Goal: Information Seeking & Learning: Learn about a topic

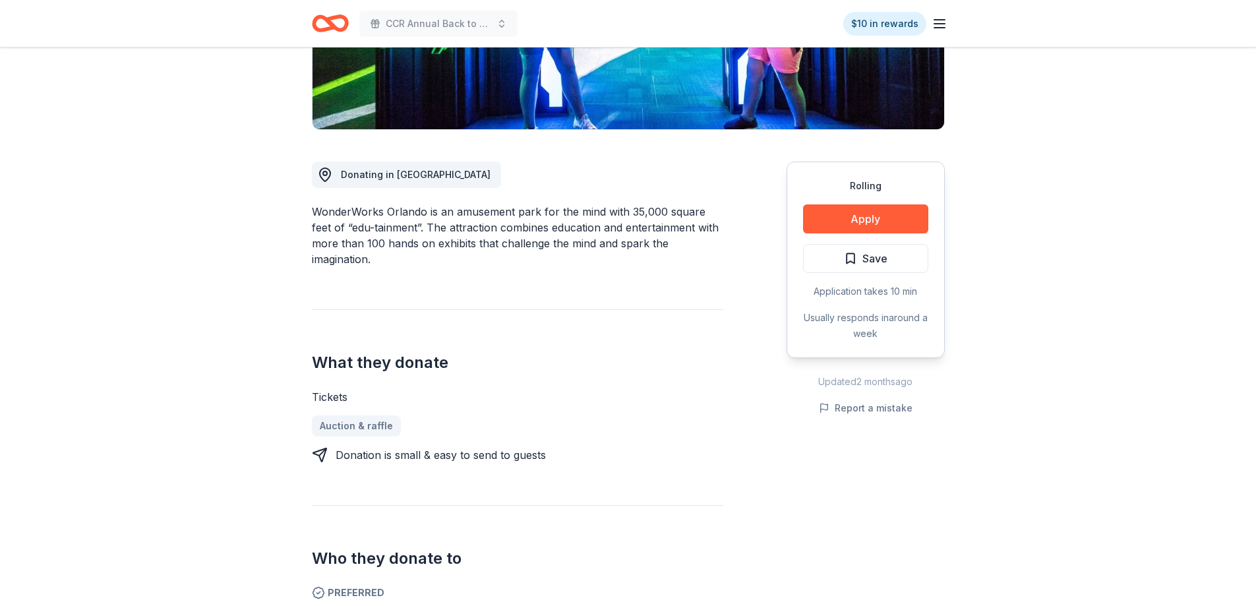
scroll to position [264, 0]
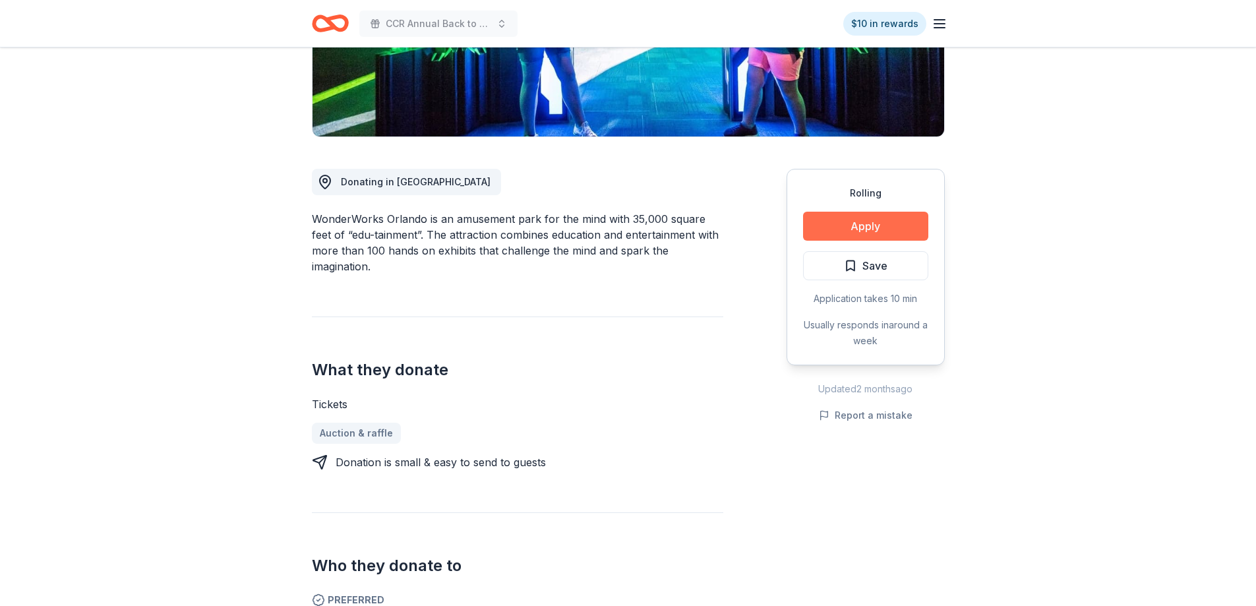
click at [838, 227] on button "Apply" at bounding box center [865, 226] width 125 height 29
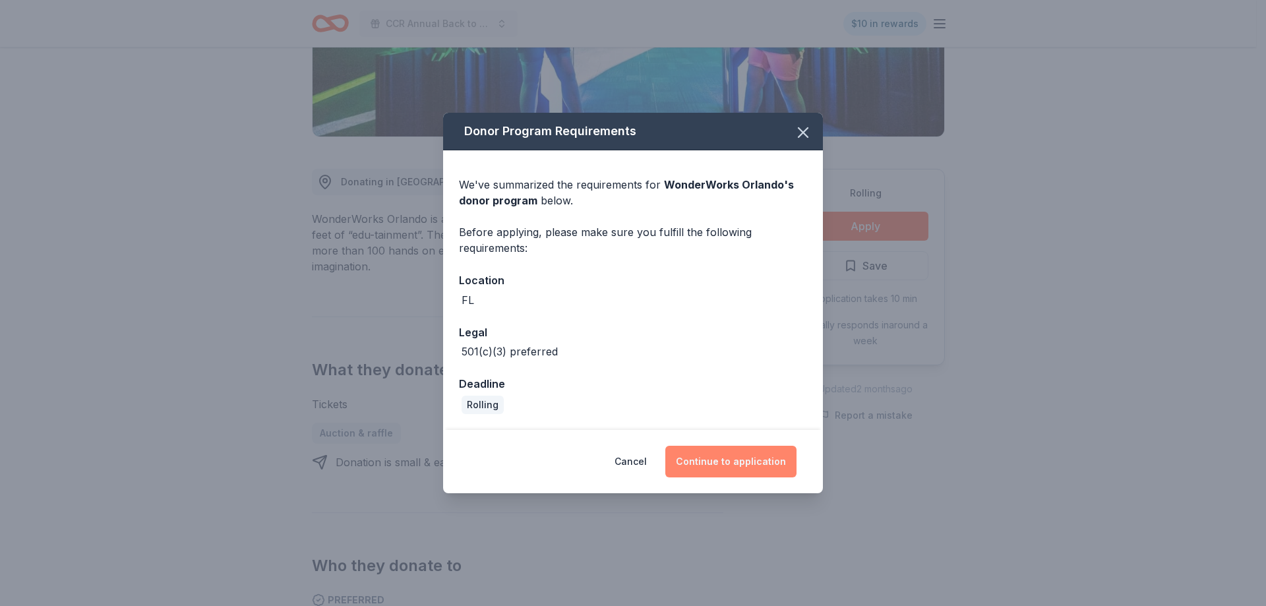
click at [699, 461] on button "Continue to application" at bounding box center [730, 462] width 131 height 32
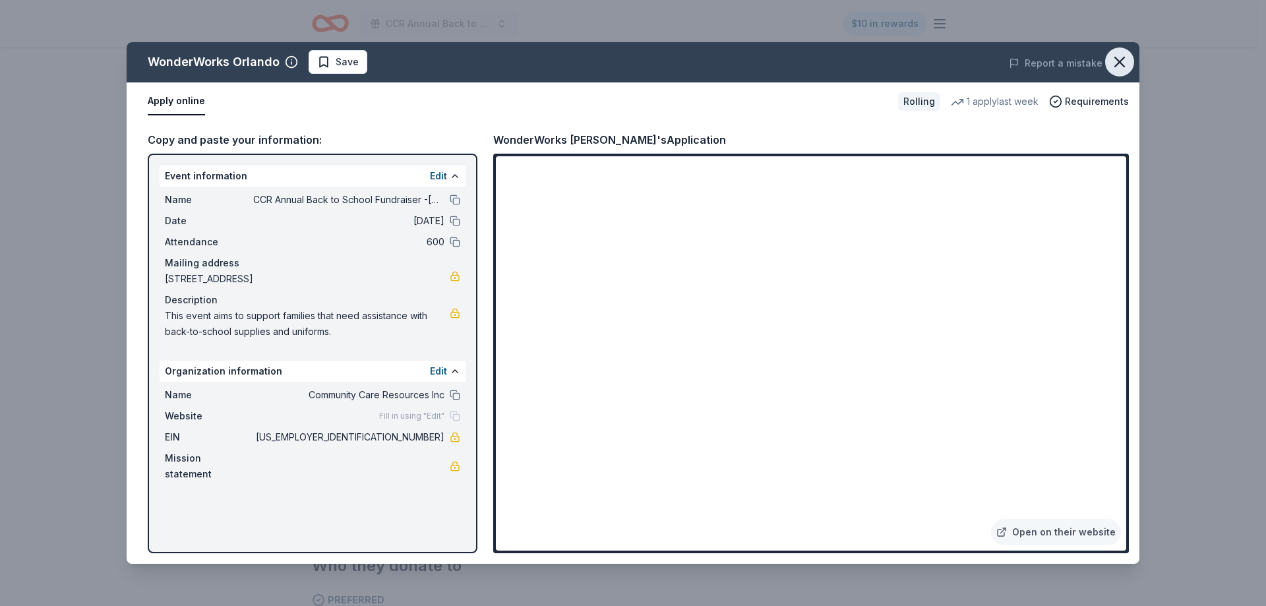
click at [1123, 62] on icon "button" at bounding box center [1119, 62] width 18 height 18
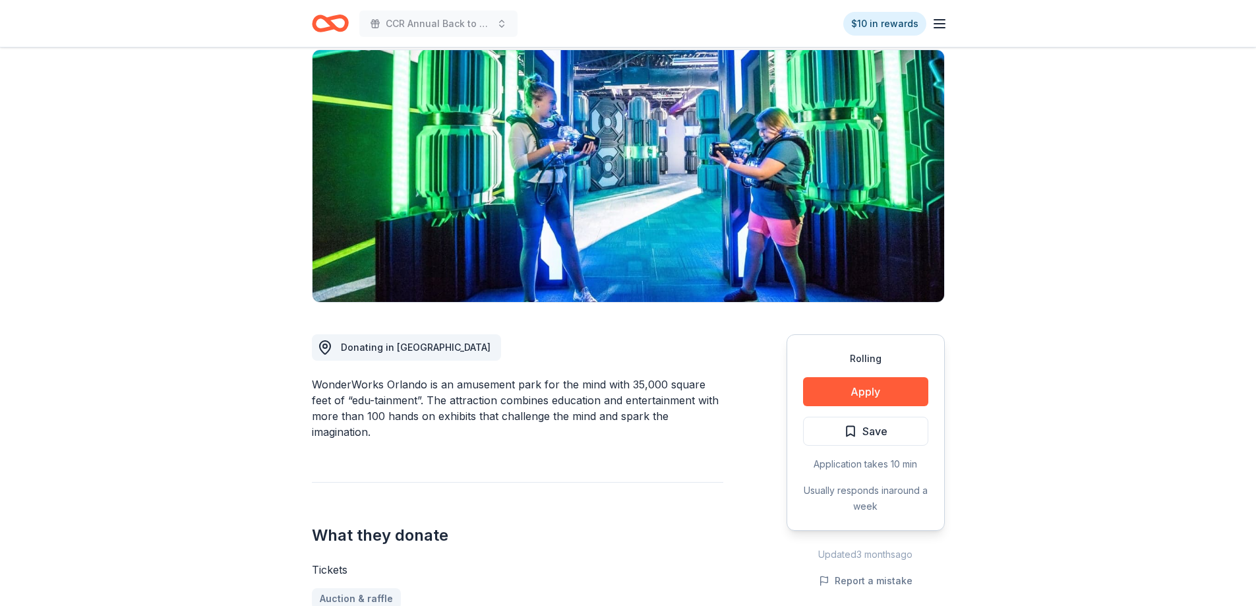
scroll to position [0, 0]
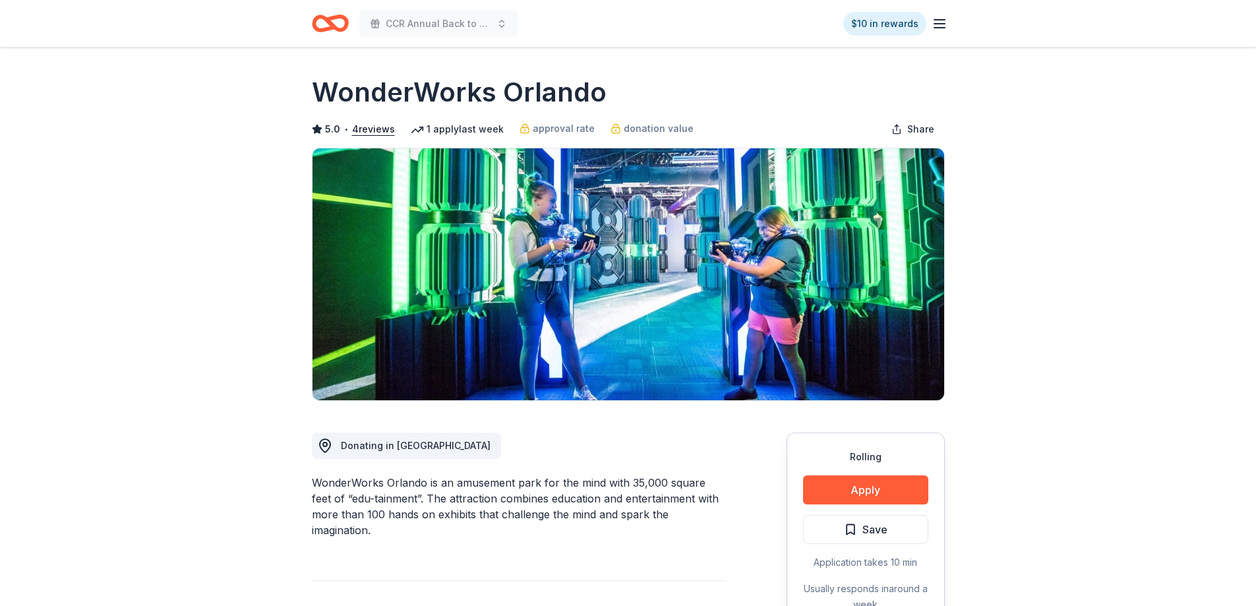
click at [940, 22] on icon "button" at bounding box center [939, 24] width 16 height 16
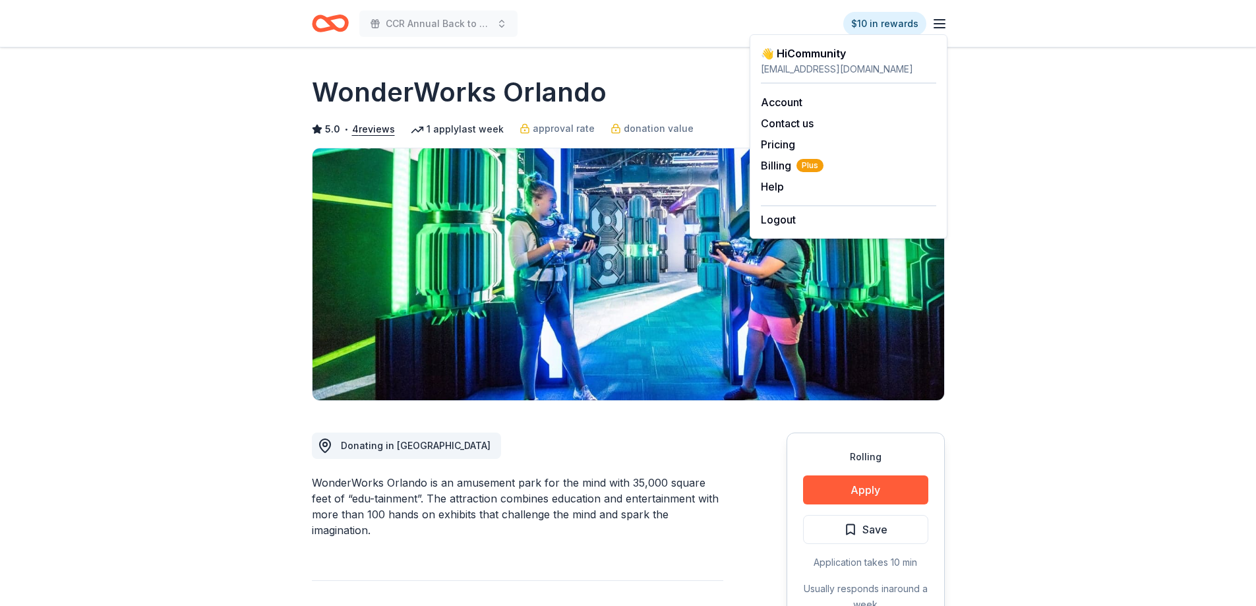
click at [335, 23] on icon "Home" at bounding box center [330, 23] width 37 height 31
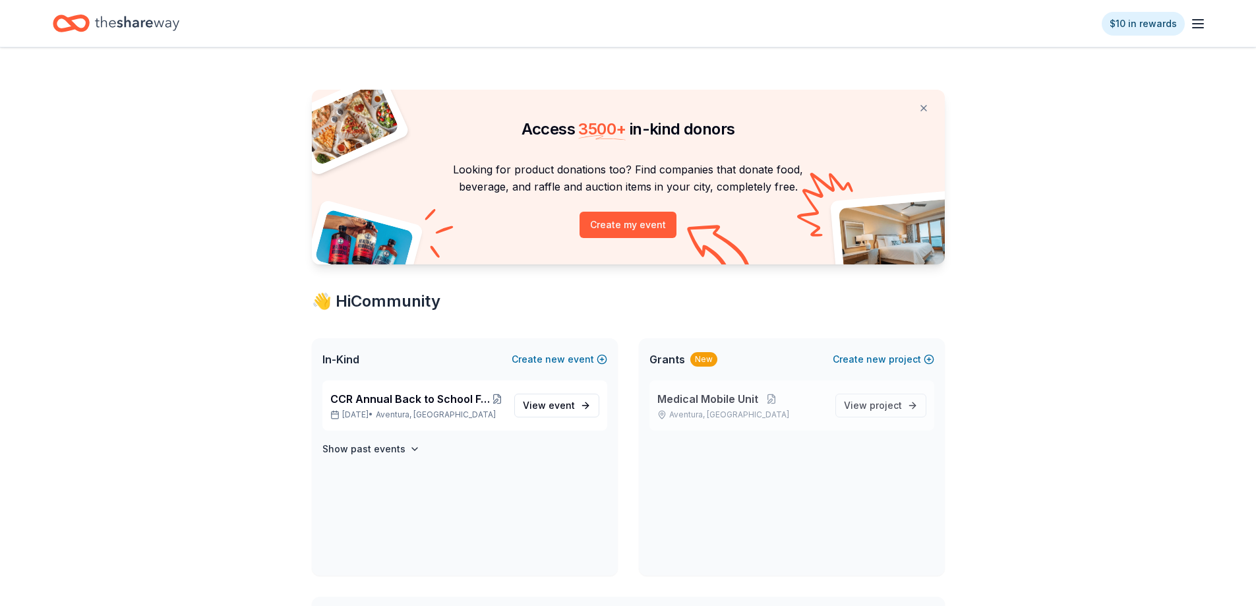
click at [676, 402] on span "Medical Mobile Unit" at bounding box center [707, 399] width 101 height 16
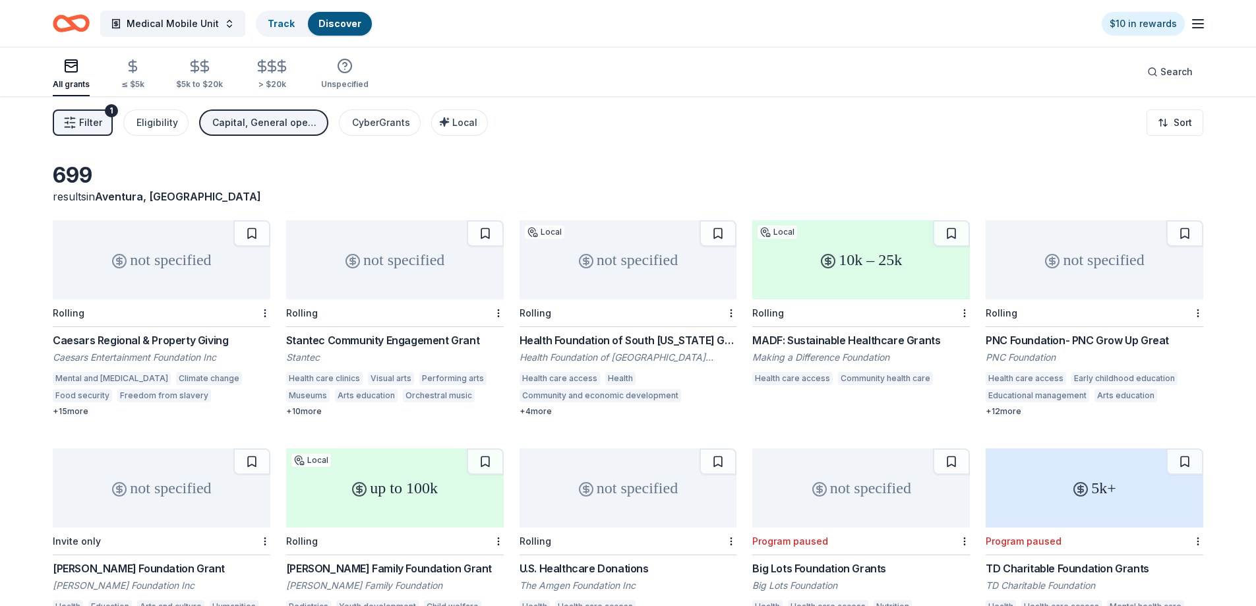
click at [373, 350] on div "Stantec Community Engagement Grant Stantec Health care clinics Visual arts Perf…" at bounding box center [395, 374] width 218 height 84
click at [100, 121] on span "Filter" at bounding box center [90, 123] width 23 height 16
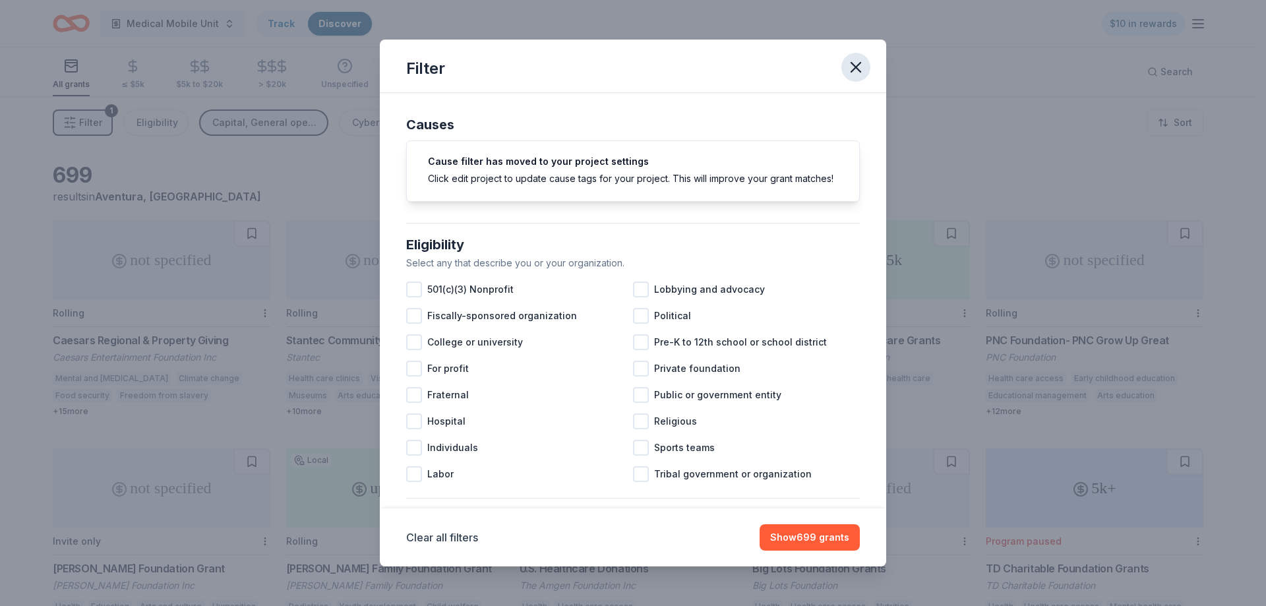
click at [863, 67] on icon "button" at bounding box center [855, 67] width 18 height 18
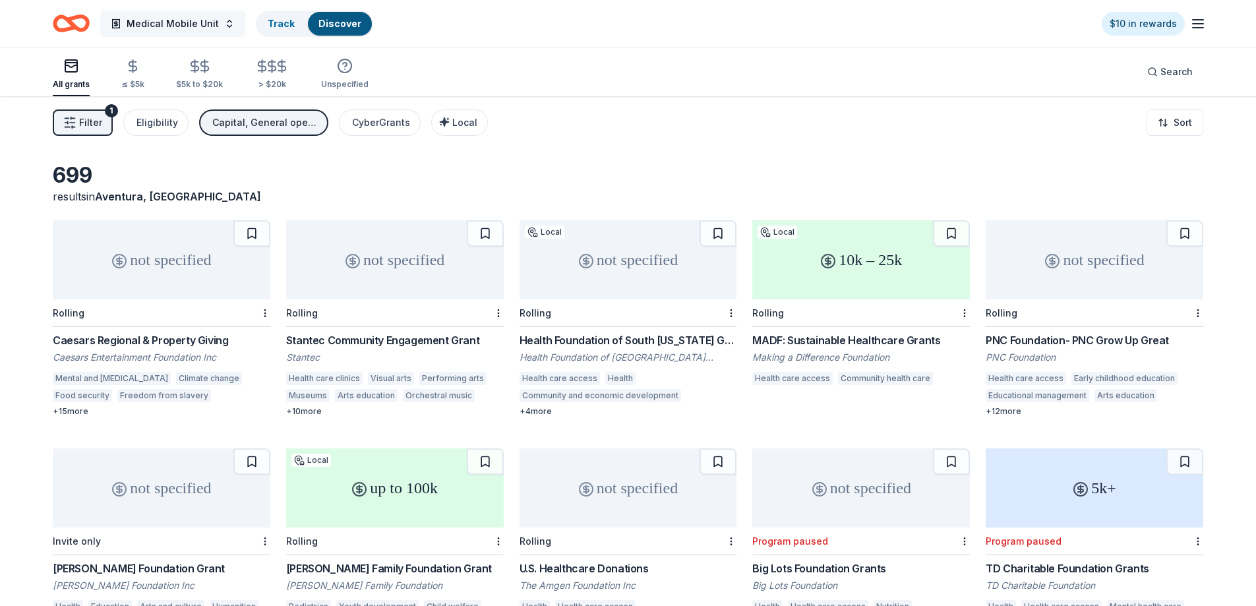
drag, startPoint x: 115, startPoint y: 26, endPoint x: 100, endPoint y: 24, distance: 14.6
click at [105, 26] on button "Medical Mobile Unit" at bounding box center [172, 24] width 145 height 26
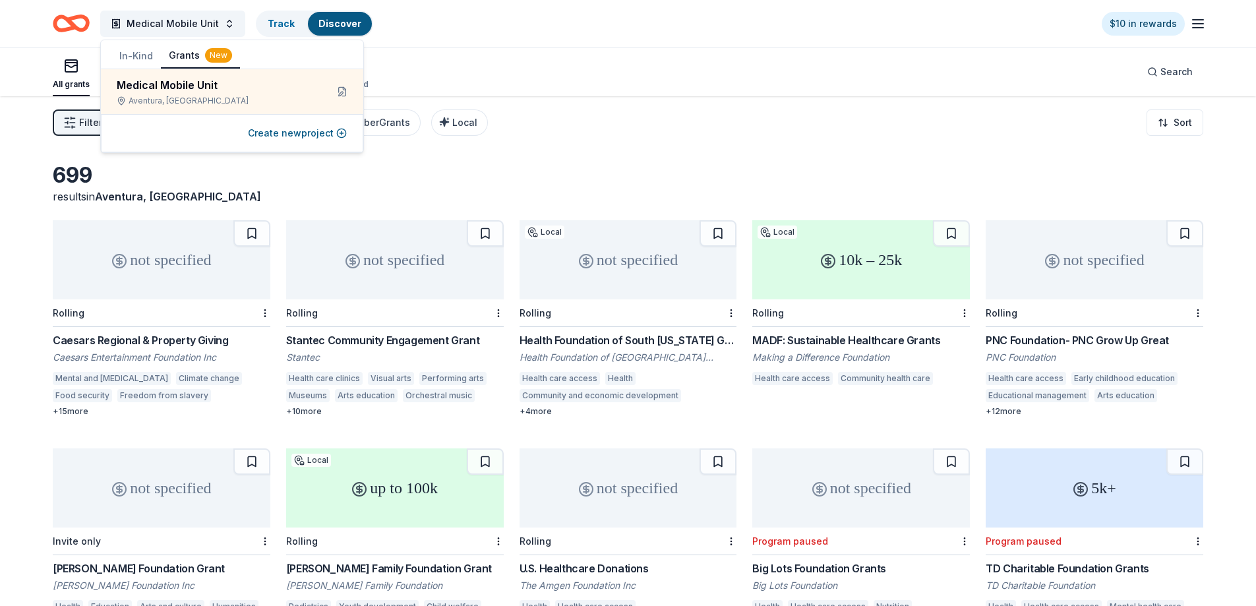
drag, startPoint x: 48, startPoint y: 40, endPoint x: 16, endPoint y: 87, distance: 56.9
click at [48, 41] on div "Medical Mobile Unit Track Discover $10 in rewards" at bounding box center [628, 23] width 1256 height 47
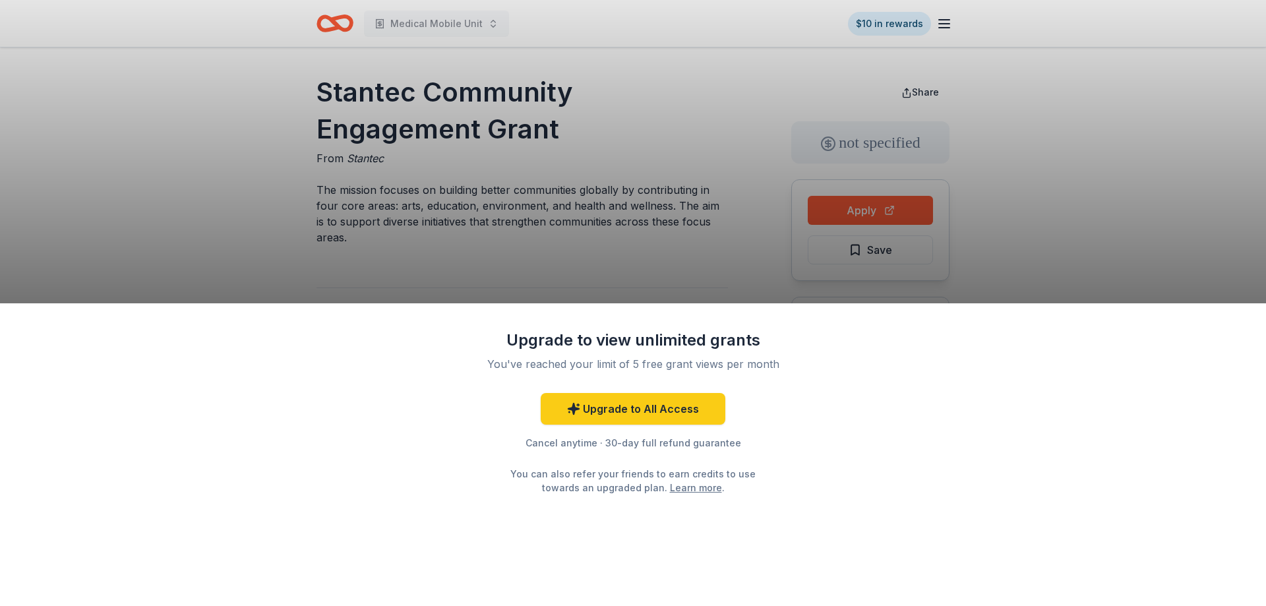
click at [582, 262] on div "Upgrade to view unlimited grants You've reached your limit of 5 free grant view…" at bounding box center [633, 303] width 1266 height 606
